Goal: Task Accomplishment & Management: Complete application form

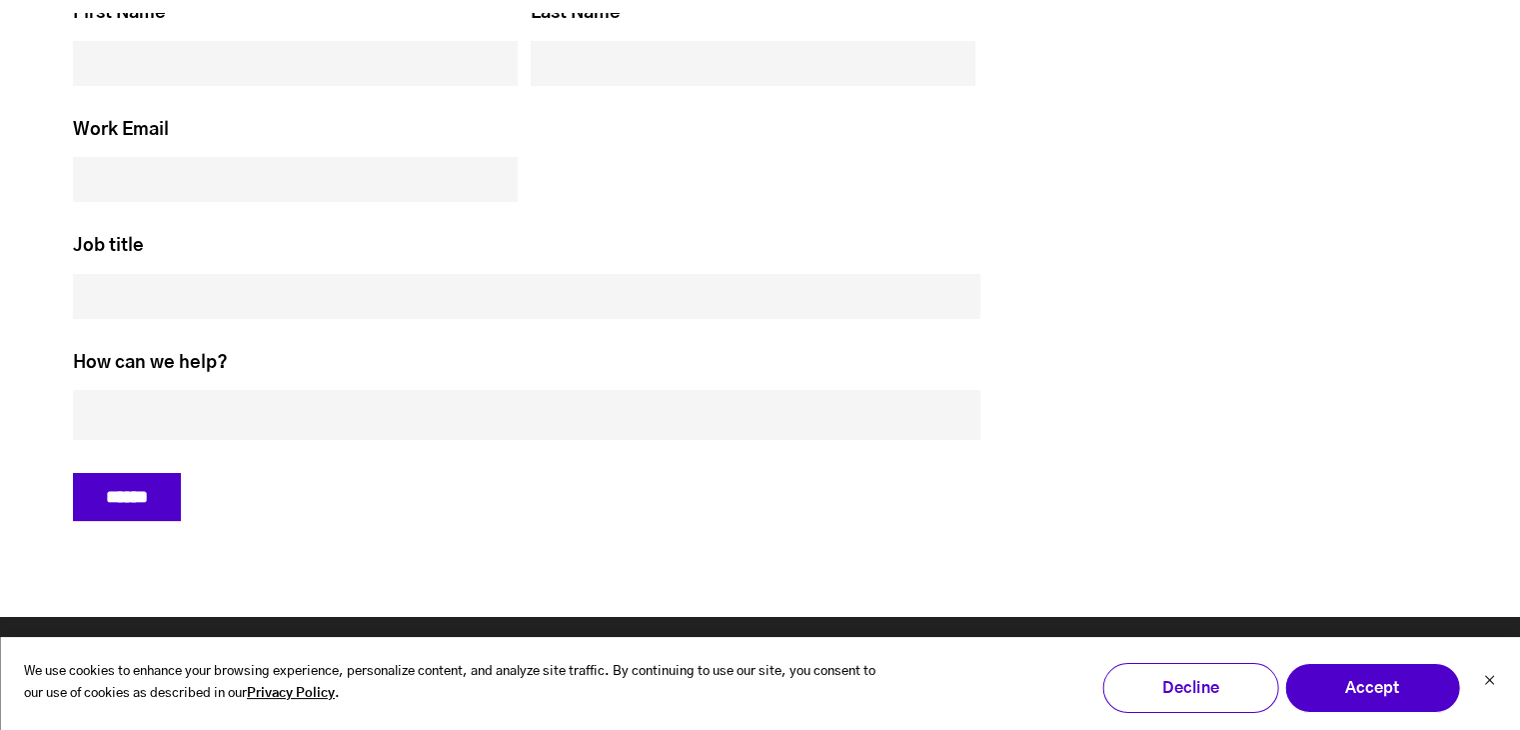
scroll to position [8987, 0]
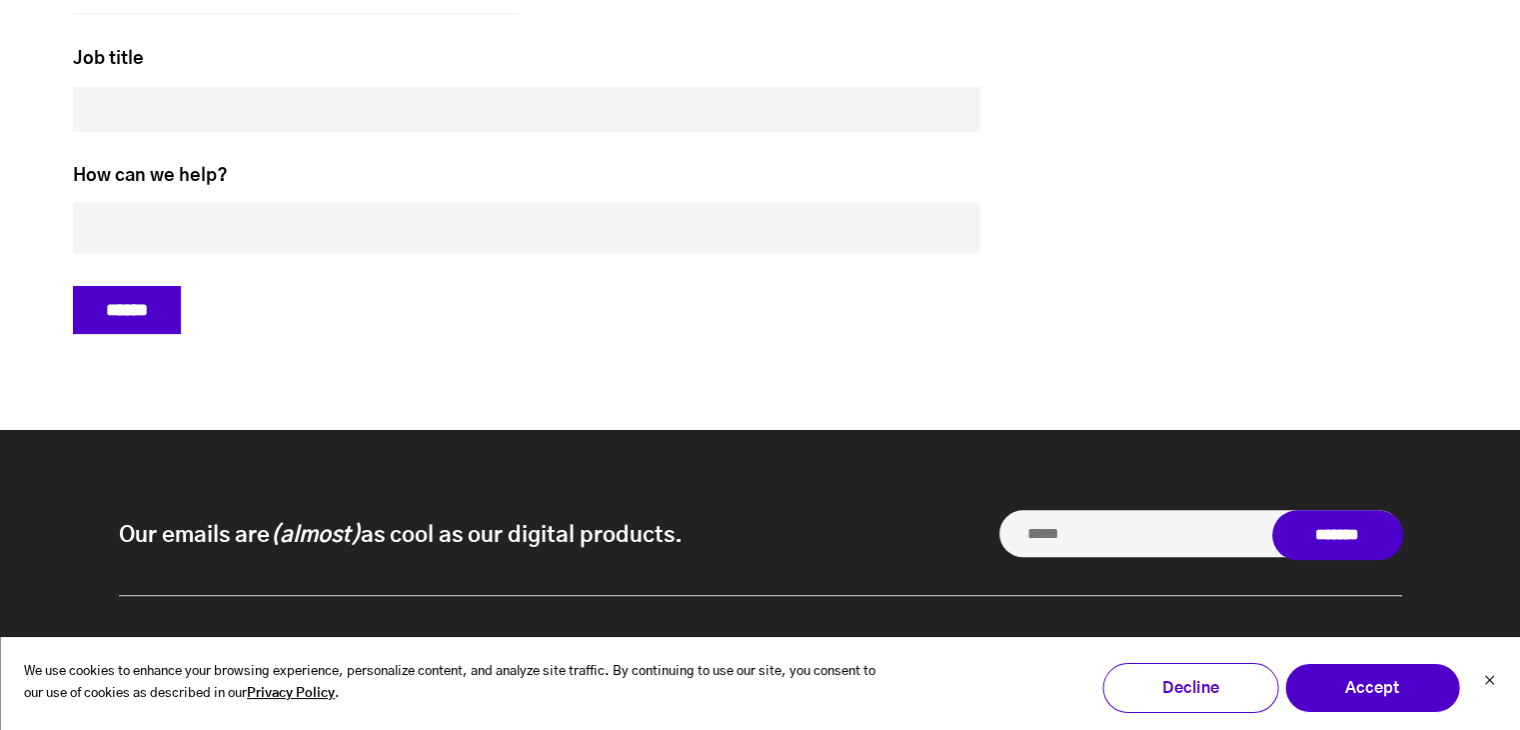
drag, startPoint x: 1523, startPoint y: 38, endPoint x: 1497, endPoint y: 661, distance: 623.3
click at [1486, 675] on icon "Dismiss cookie banner" at bounding box center [1489, 680] width 12 height 12
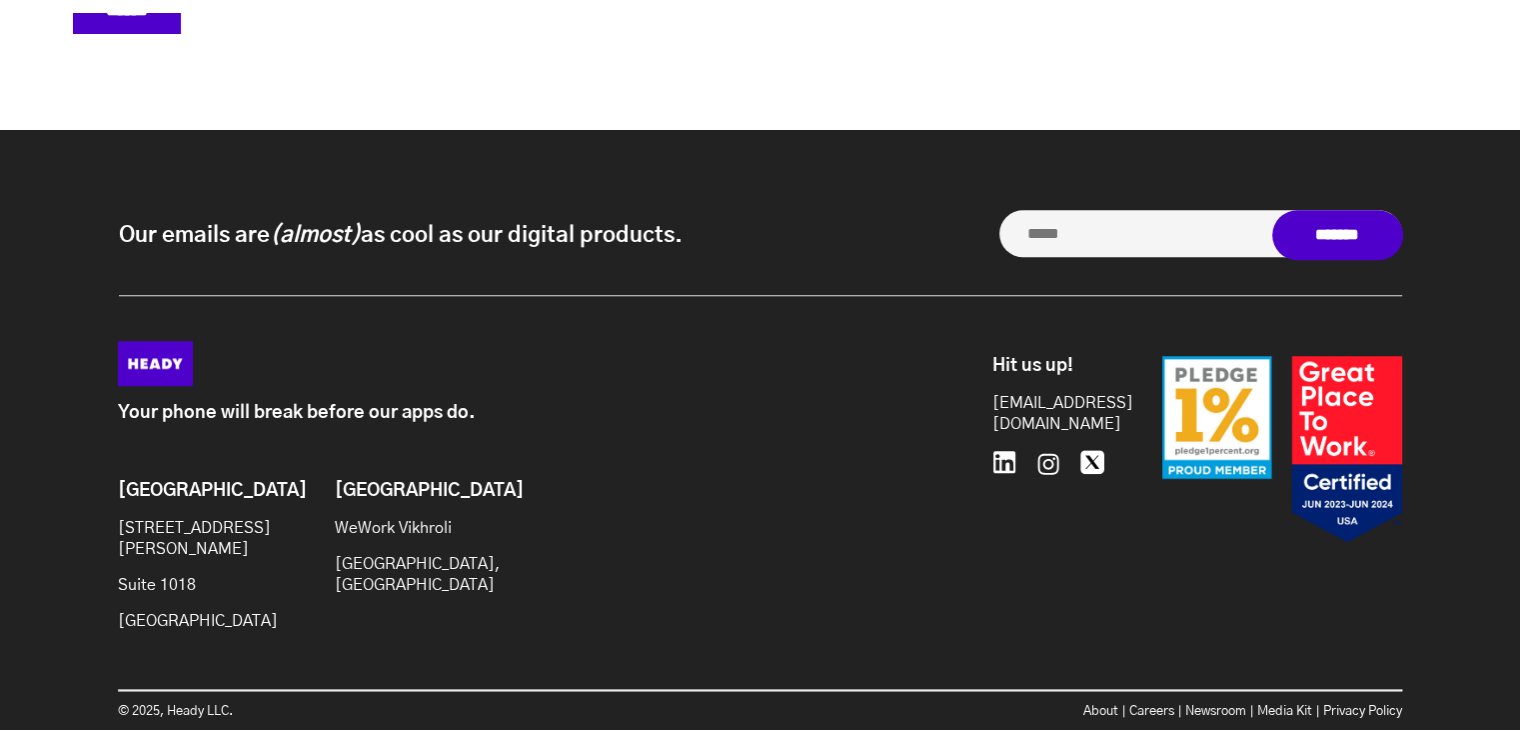
scroll to position [9351, 0]
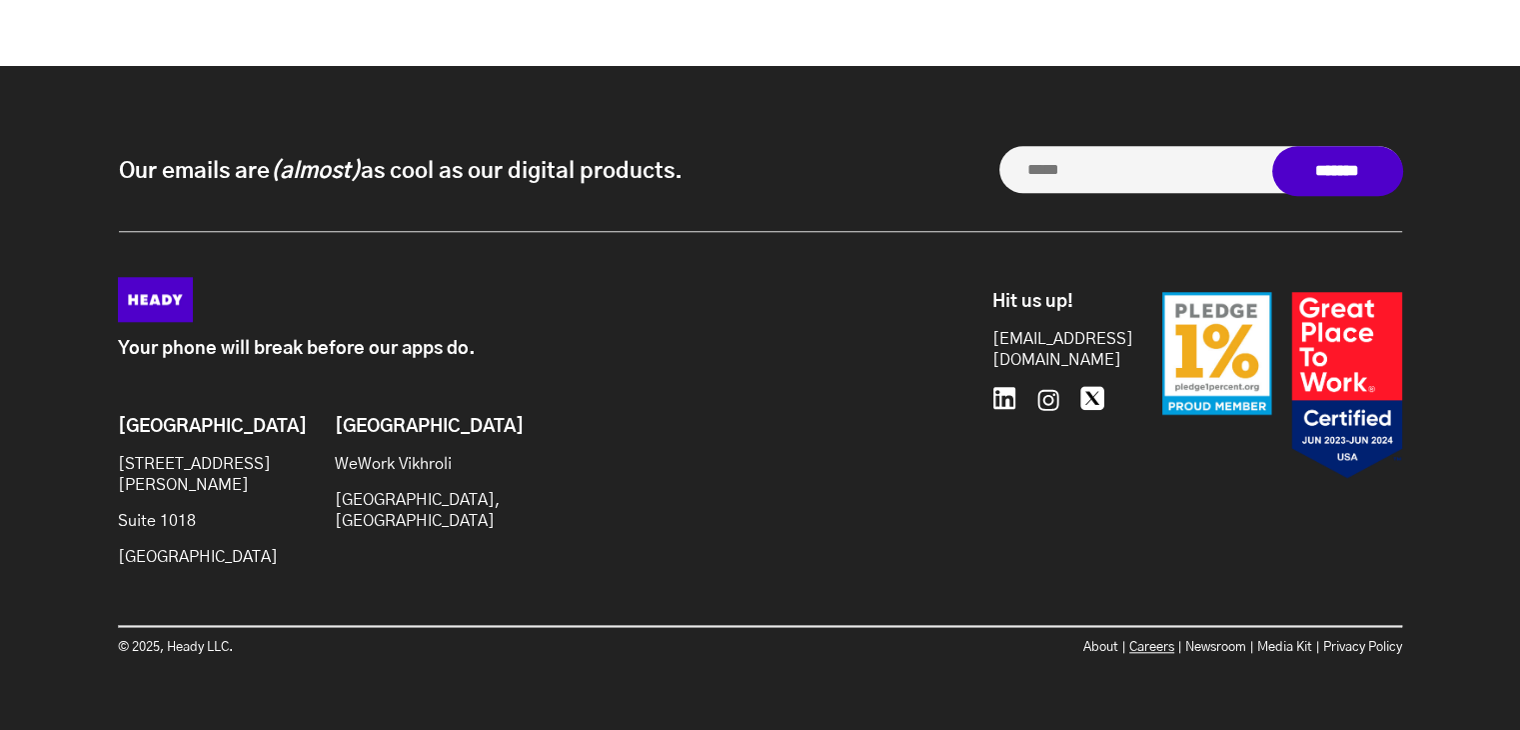
click at [1131, 641] on link "Careers" at bounding box center [1152, 647] width 45 height 13
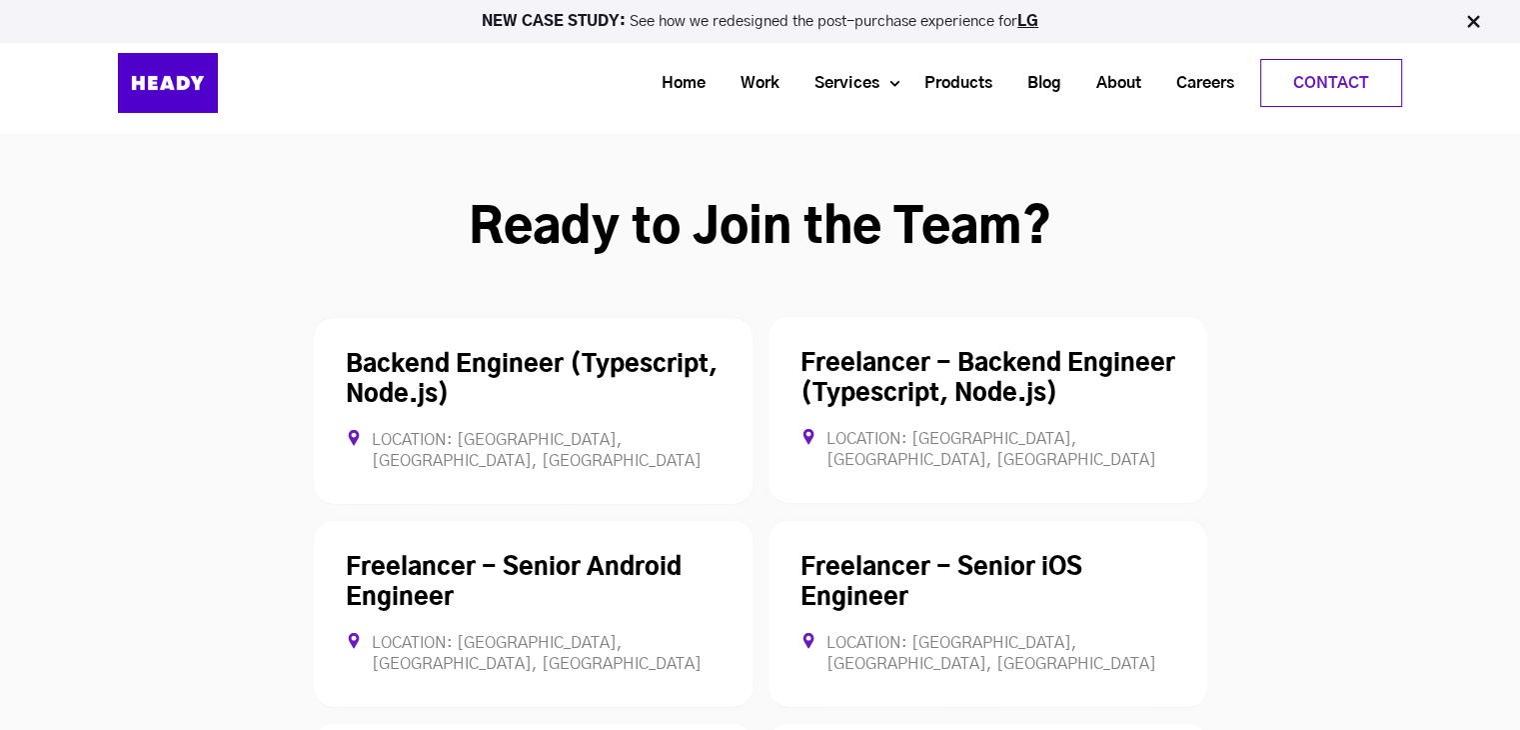
scroll to position [5298, 0]
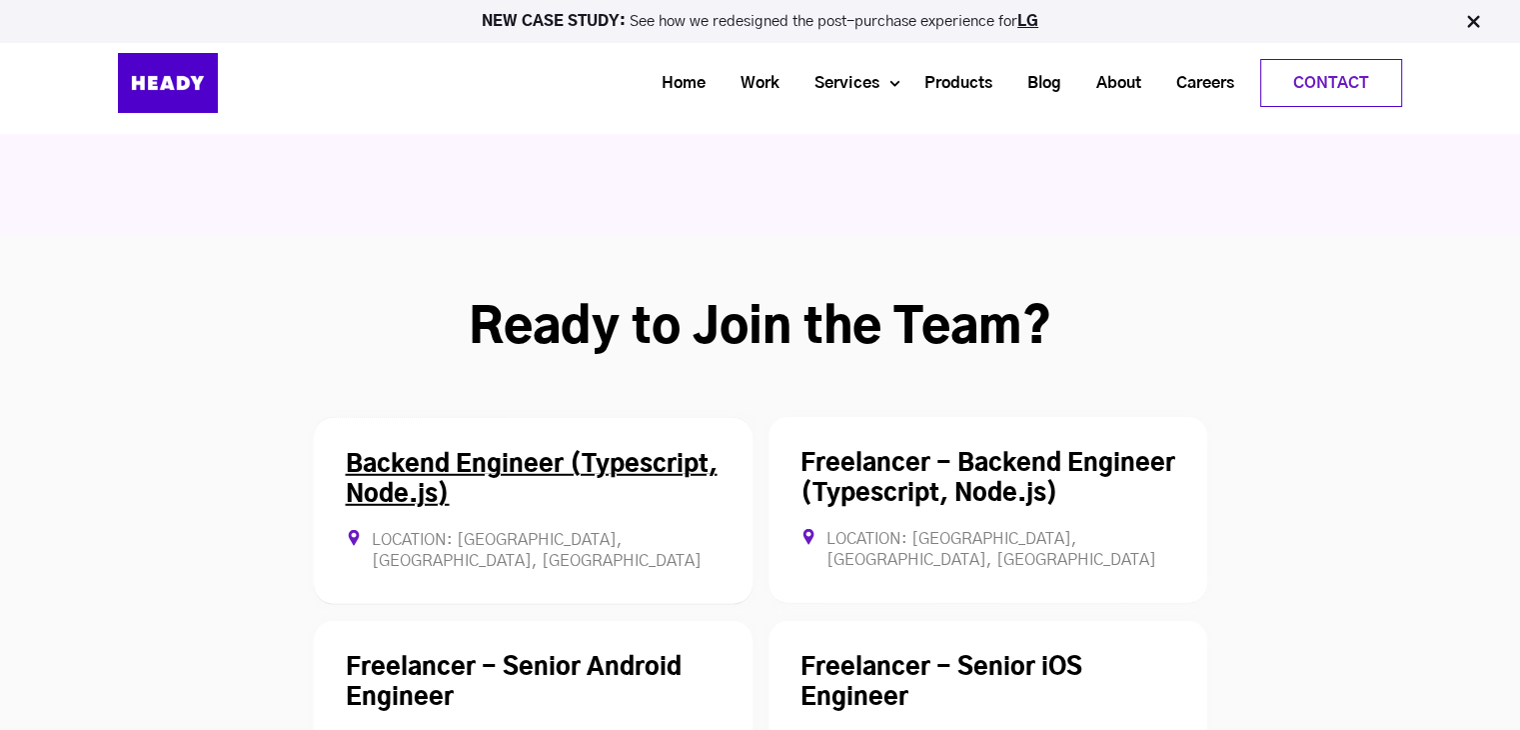
click at [667, 417] on div "Backend Engineer (Typescript, Node.js) Location: Mumbai, Maharashtra, India Ful…" at bounding box center [533, 511] width 439 height 188
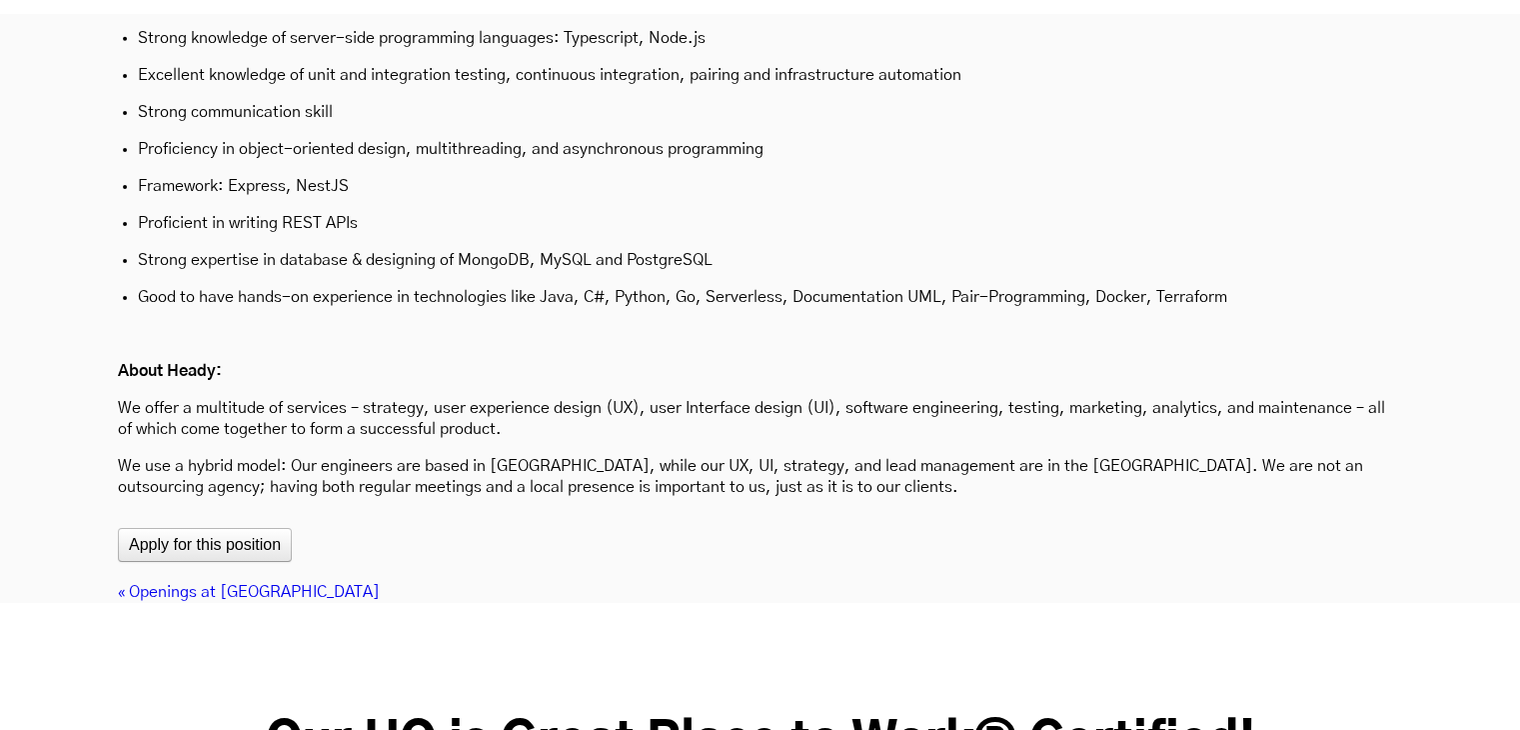
scroll to position [6756, 0]
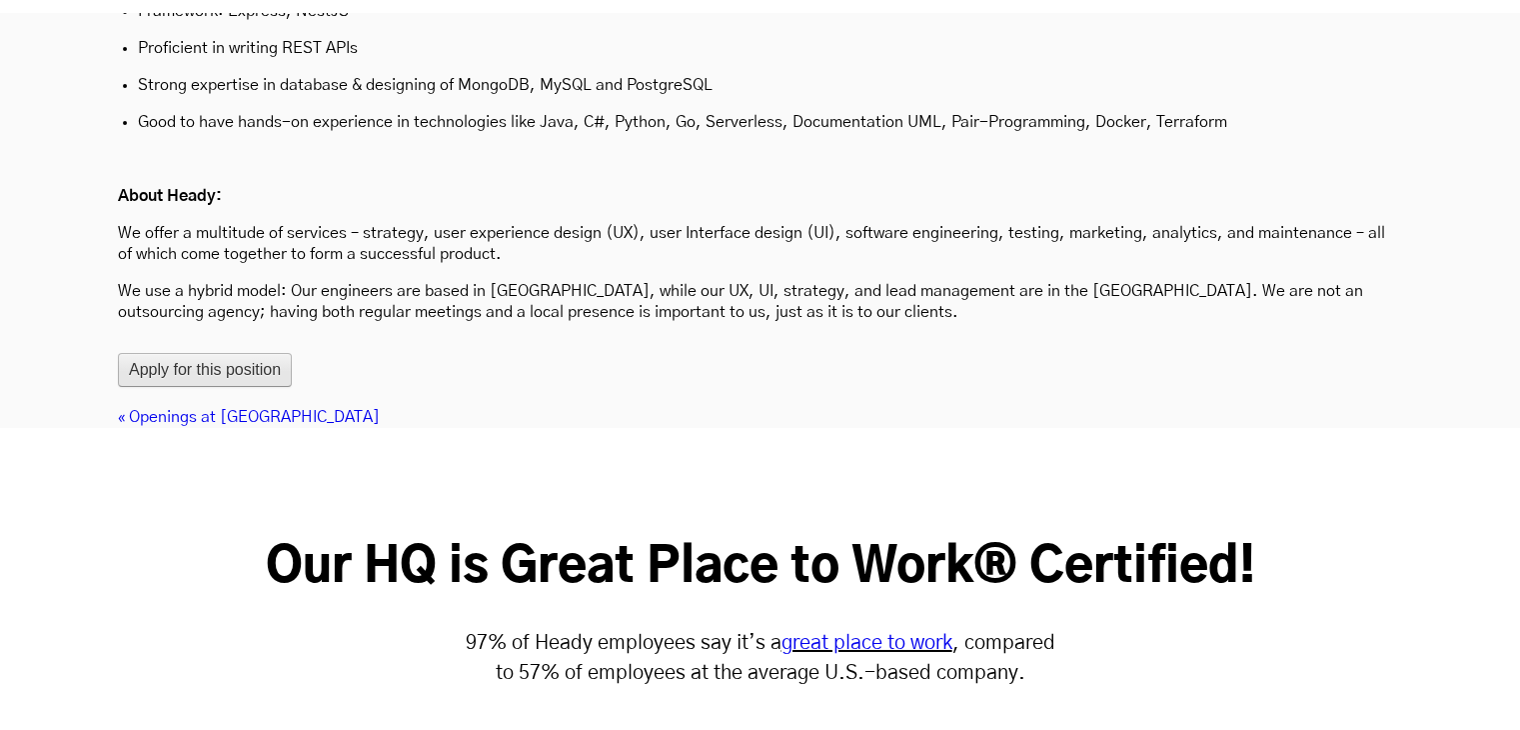
click at [246, 353] on button "Apply for this position" at bounding box center [205, 370] width 174 height 34
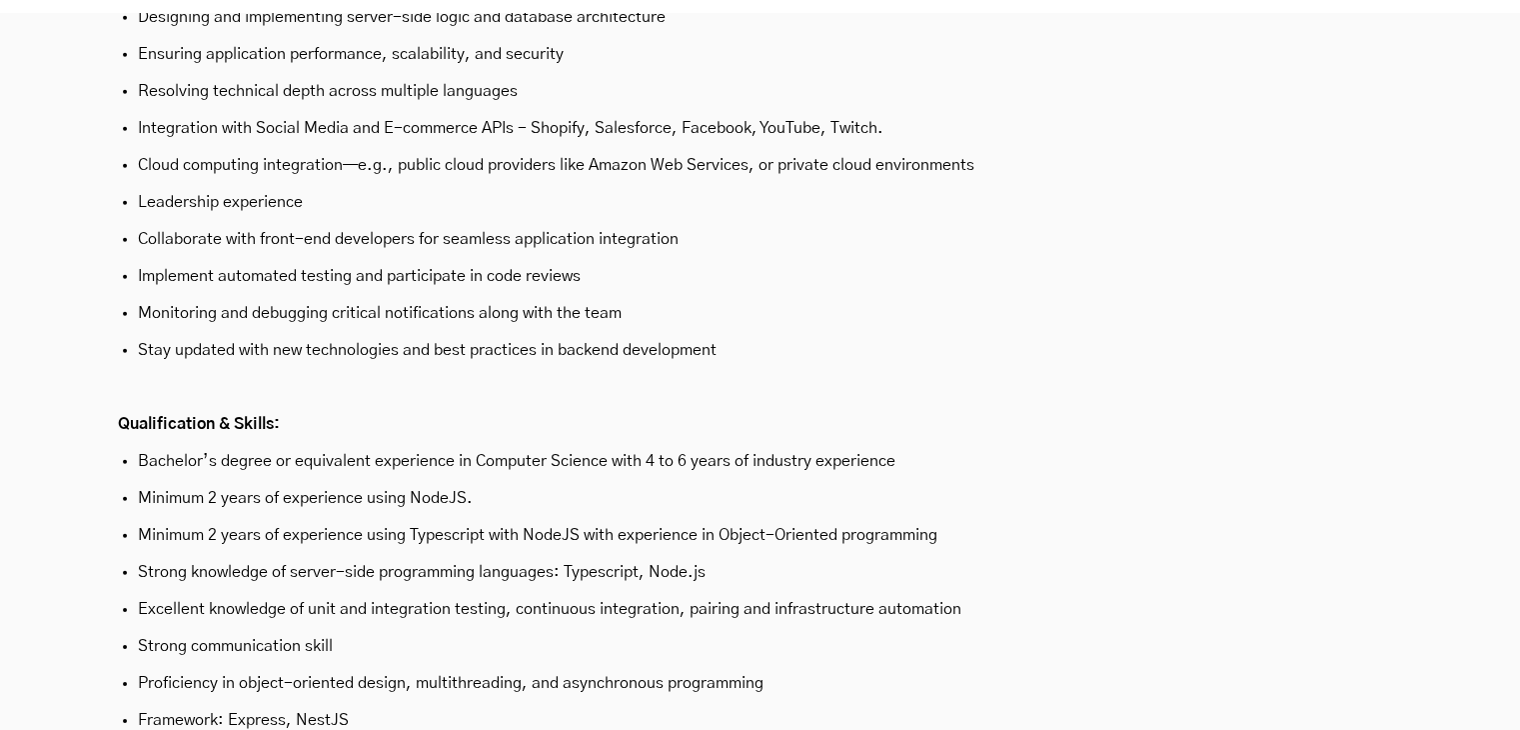
scroll to position [6056, 0]
